Goal: Task Accomplishment & Management: Manage account settings

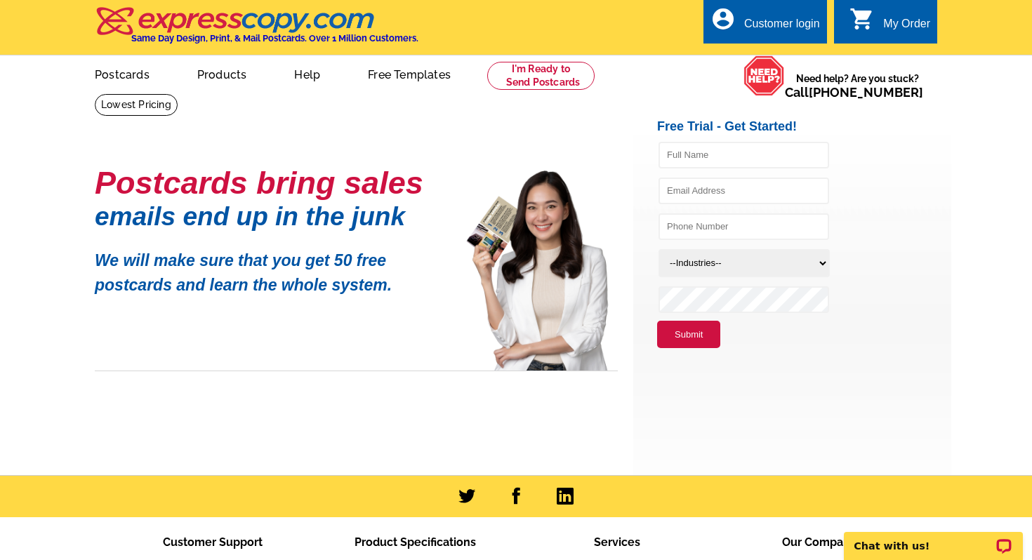
click at [756, 31] on div "Customer login" at bounding box center [782, 28] width 76 height 20
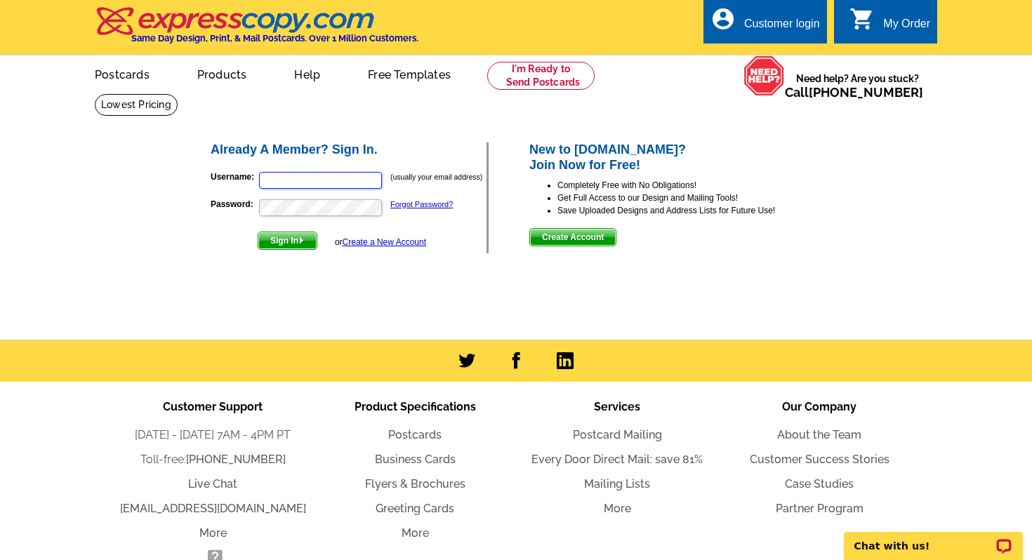
click at [372, 184] on input "Username:" at bounding box center [320, 180] width 123 height 17
type input "[PERSON_NAME][EMAIL_ADDRESS][DOMAIN_NAME]"
